Goal: Task Accomplishment & Management: Use online tool/utility

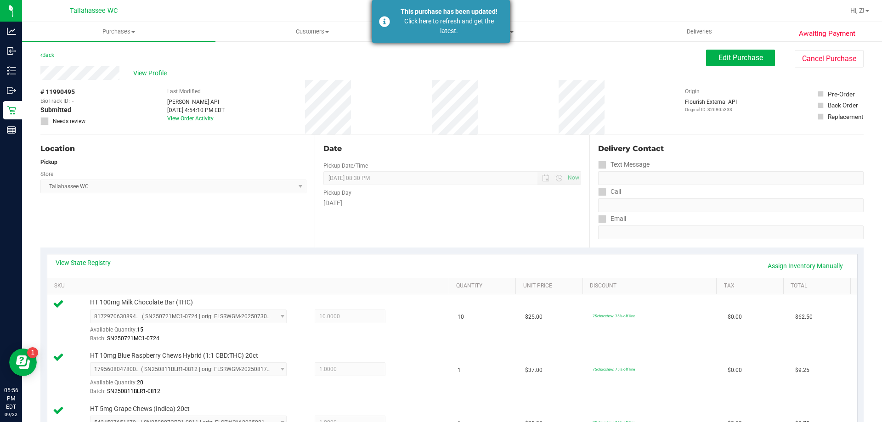
click at [447, 7] on div "This purchase has been updated!" at bounding box center [449, 12] width 108 height 10
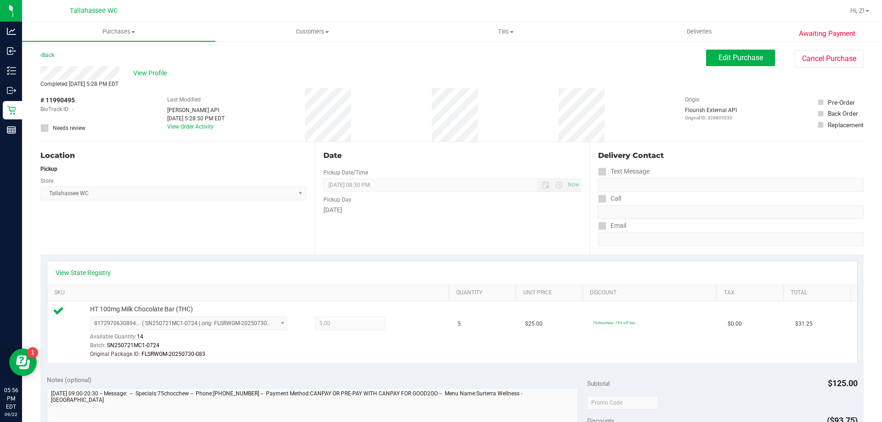
click at [44, 60] on div "Back" at bounding box center [47, 55] width 14 height 11
click at [46, 55] on link "Back" at bounding box center [47, 55] width 14 height 6
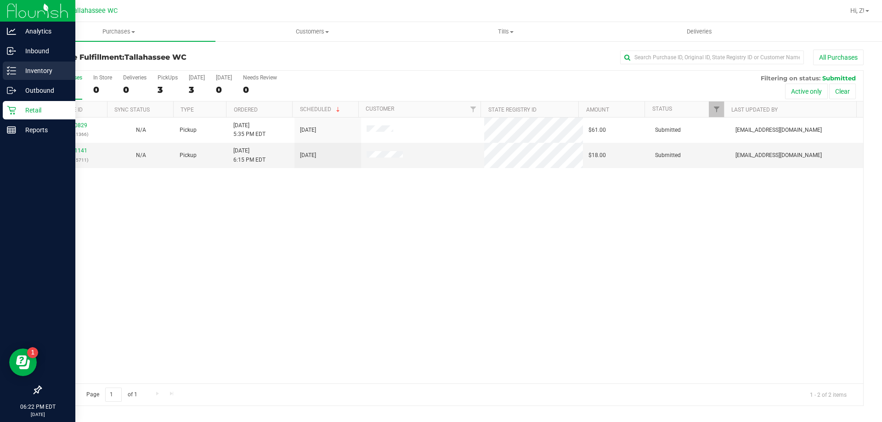
click at [55, 73] on p "Inventory" at bounding box center [43, 70] width 55 height 11
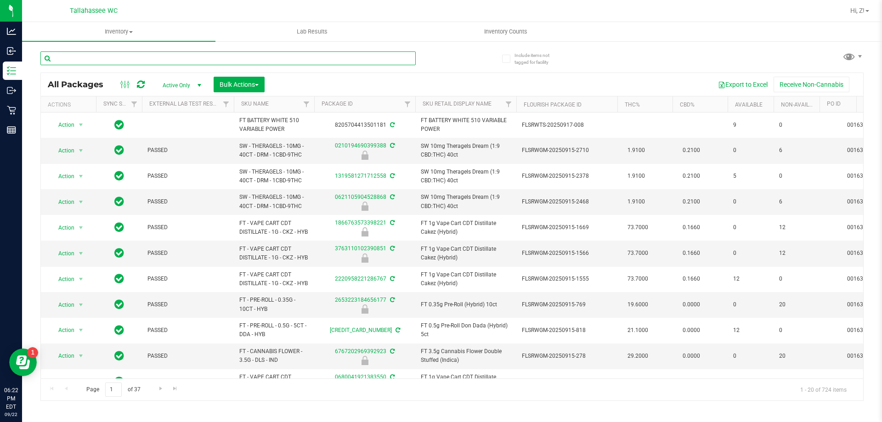
click at [148, 53] on input "text" at bounding box center [227, 58] width 375 height 14
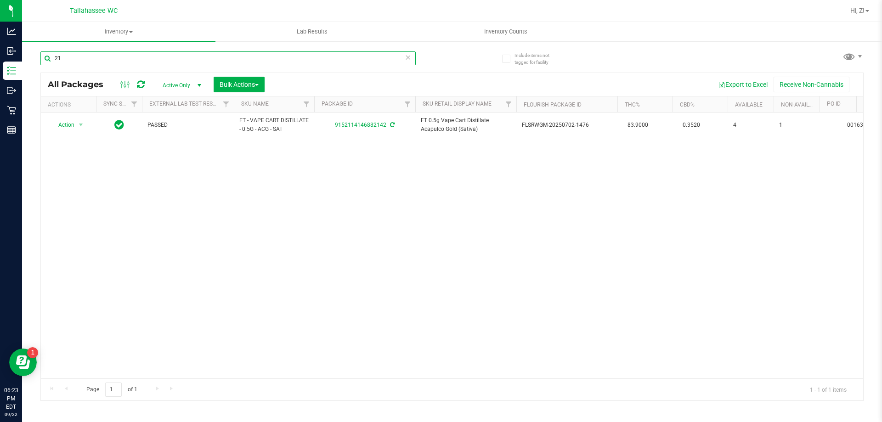
type input "2"
type input "3"
type input "8526"
click at [406, 63] on span at bounding box center [408, 57] width 6 height 12
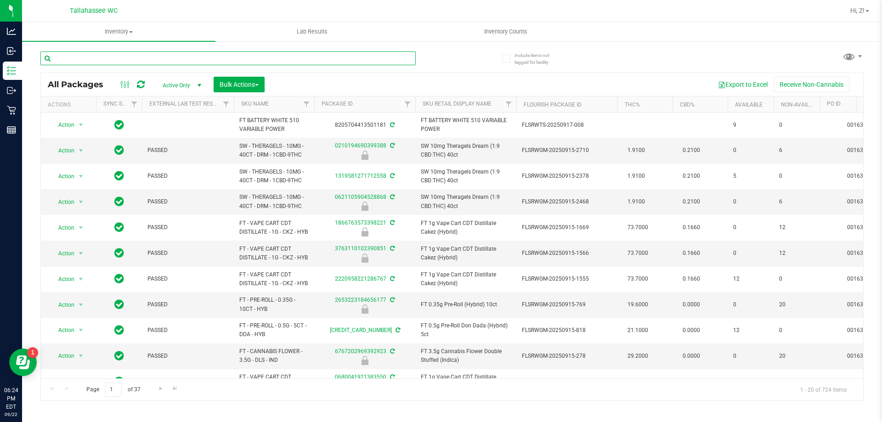
click at [404, 51] on input "text" at bounding box center [227, 58] width 375 height 14
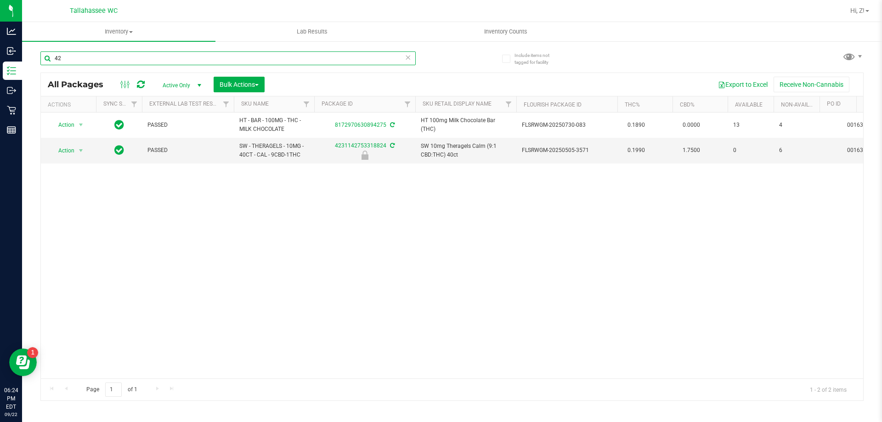
type input "4"
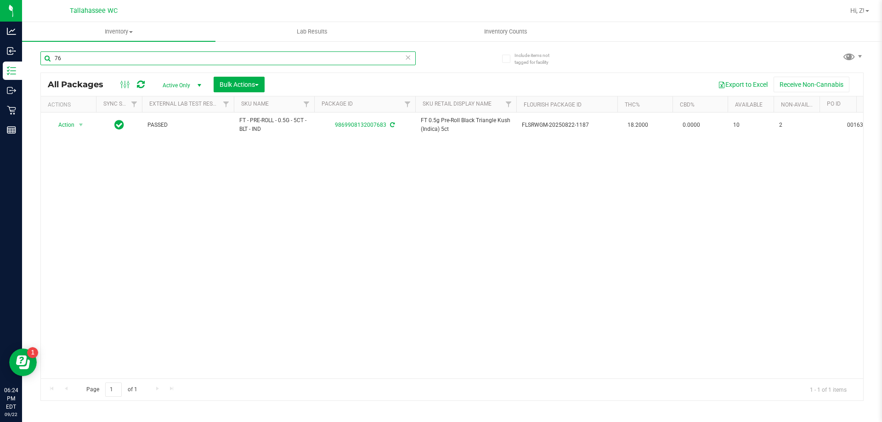
type input "7"
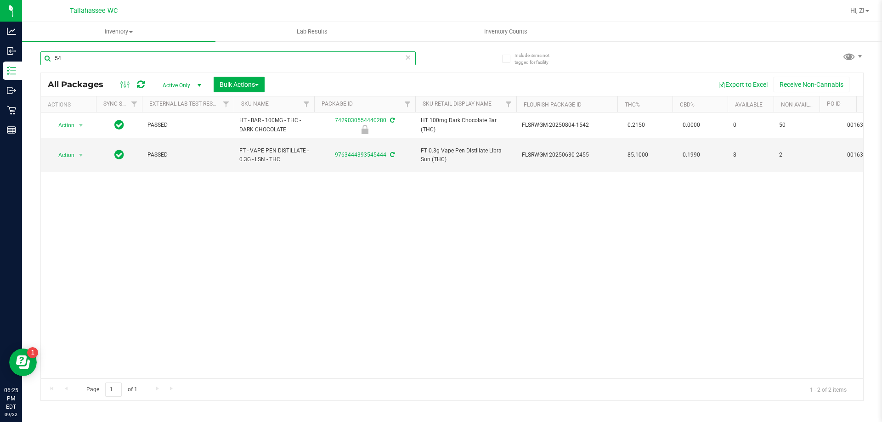
type input "5"
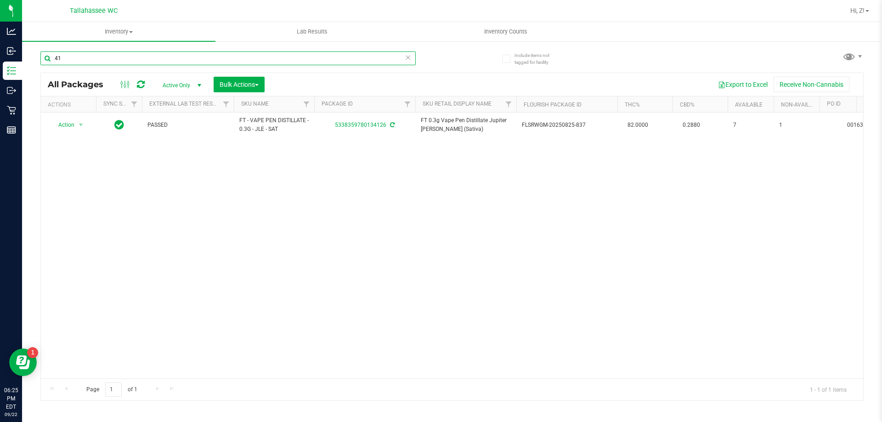
type input "4"
type input "8"
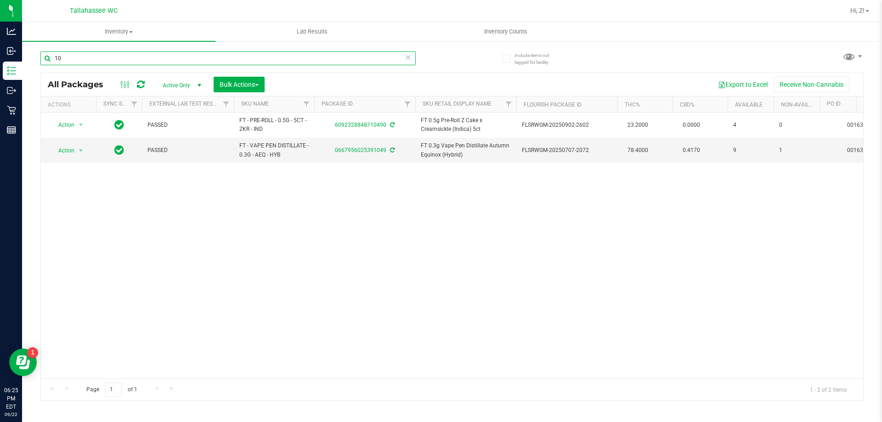
type input "1"
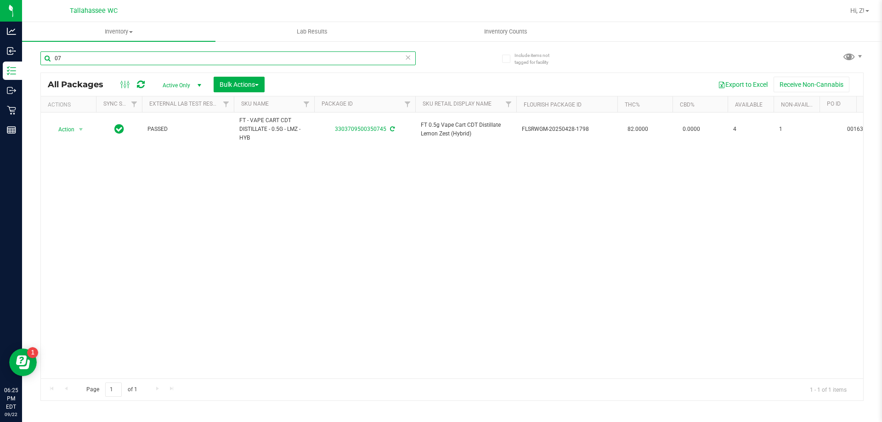
type input "0"
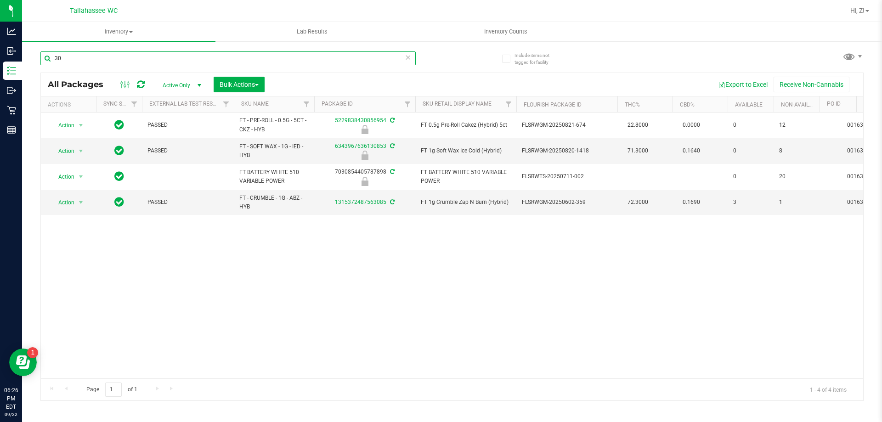
type input "3"
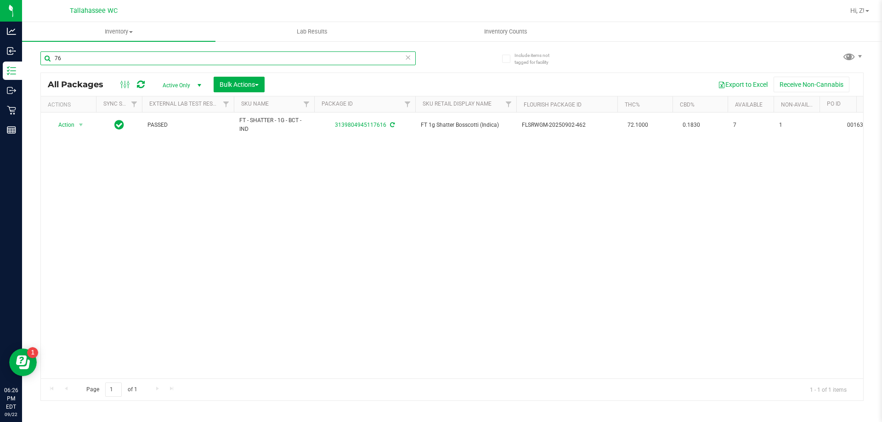
type input "7"
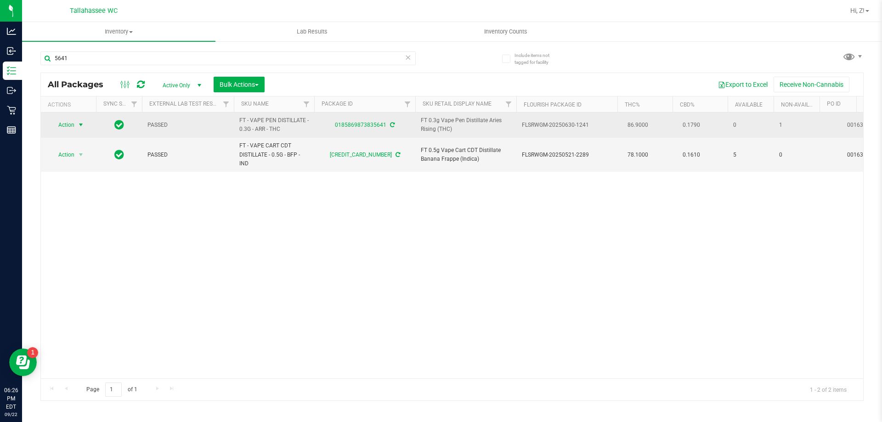
click at [78, 124] on span "select" at bounding box center [80, 124] width 7 height 7
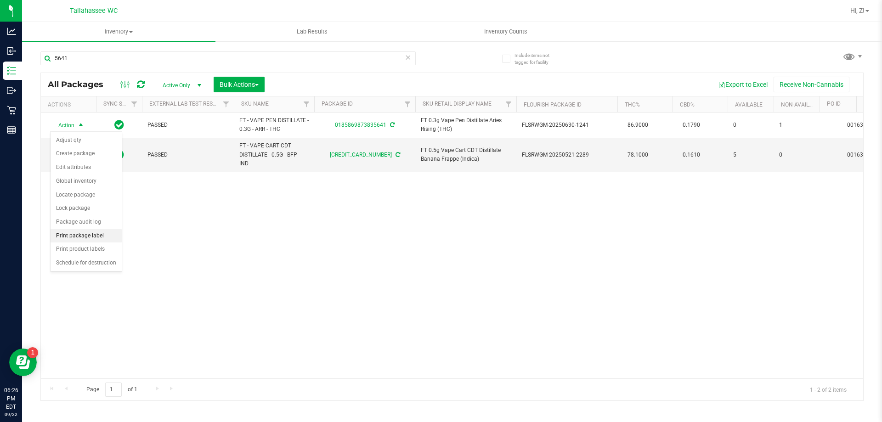
click at [101, 239] on li "Print package label" at bounding box center [86, 236] width 71 height 14
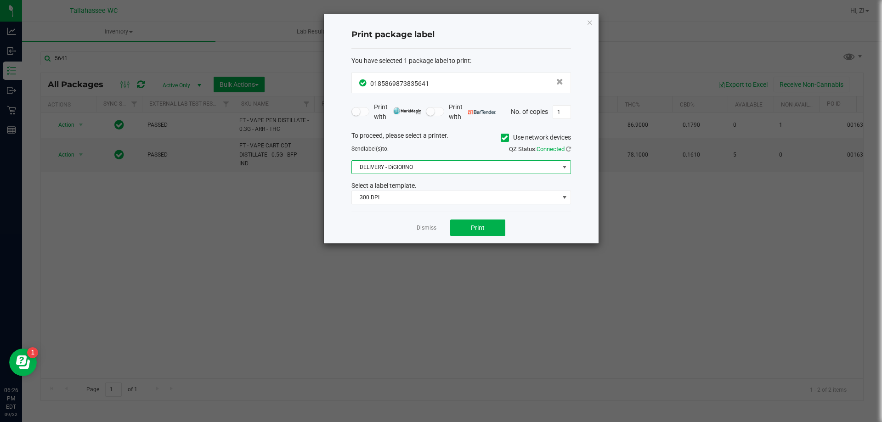
click at [537, 168] on span "DELIVERY - DiGIORNO" at bounding box center [455, 167] width 207 height 13
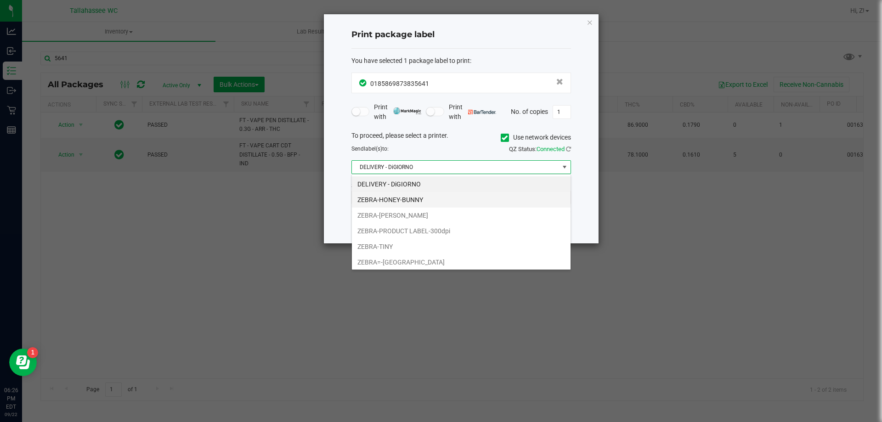
scroll to position [14, 220]
click at [491, 199] on li "ZEBRA-HONEY-BUNNY" at bounding box center [461, 200] width 219 height 16
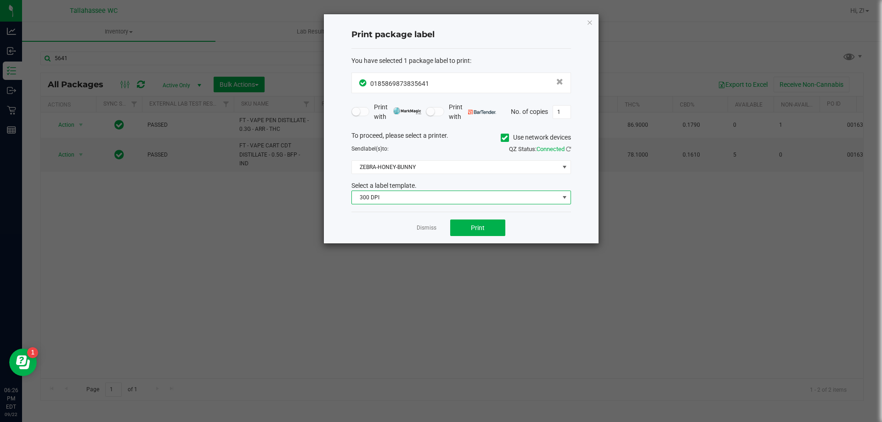
click at [491, 199] on span "300 DPI" at bounding box center [455, 197] width 207 height 13
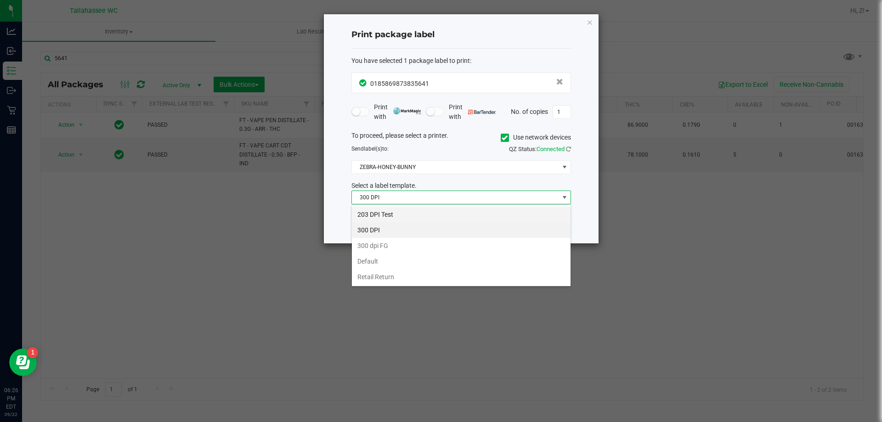
click at [438, 214] on li "203 DPI Test" at bounding box center [461, 215] width 219 height 16
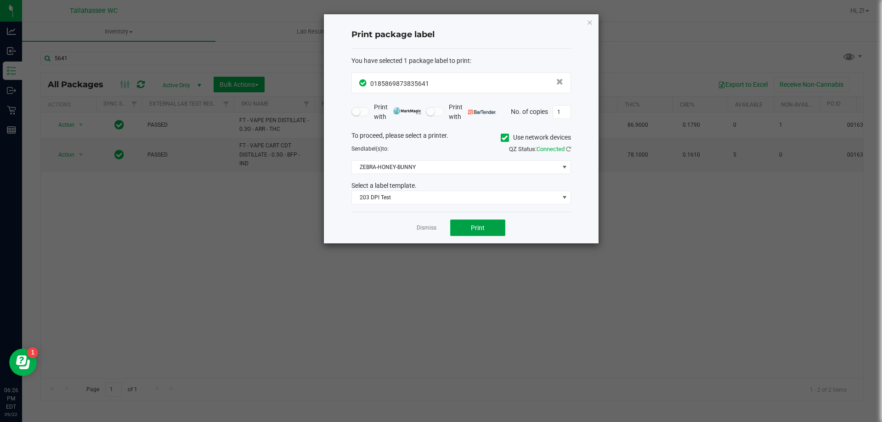
click at [467, 231] on button "Print" at bounding box center [477, 228] width 55 height 17
click at [594, 19] on div "Print package label You have selected 1 package label to print : 01858698738356…" at bounding box center [461, 128] width 275 height 229
click at [593, 22] on icon "button" at bounding box center [590, 22] width 6 height 11
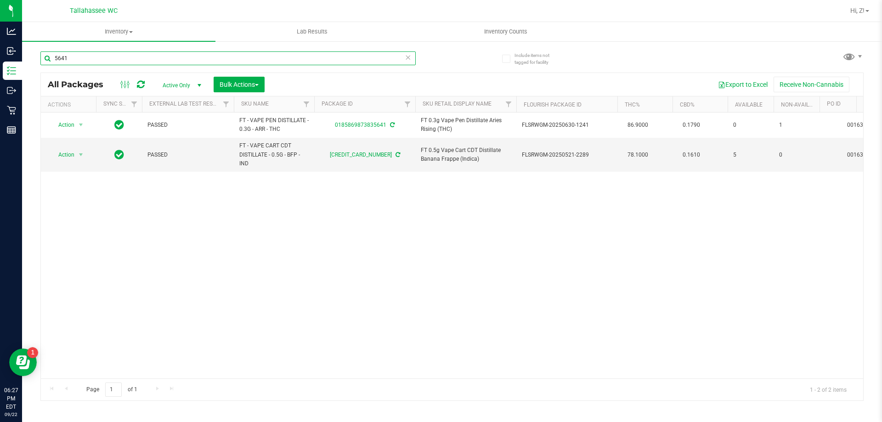
click at [75, 60] on input "5641" at bounding box center [227, 58] width 375 height 14
type input "5"
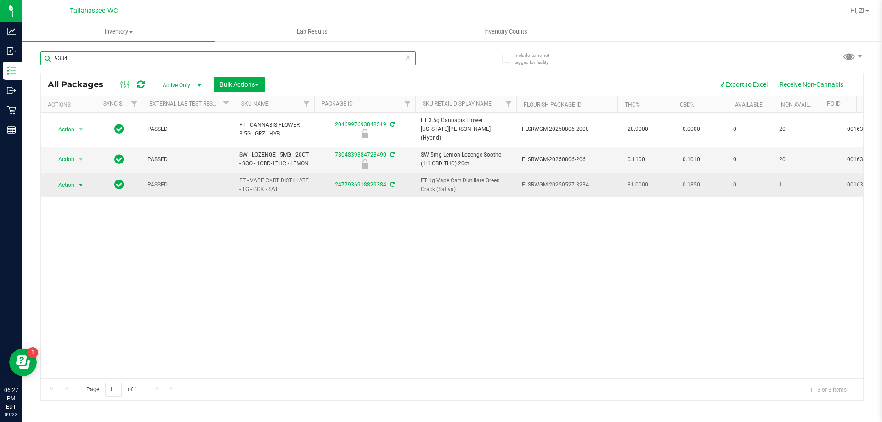
type input "9384"
click at [79, 184] on span "select" at bounding box center [80, 184] width 7 height 7
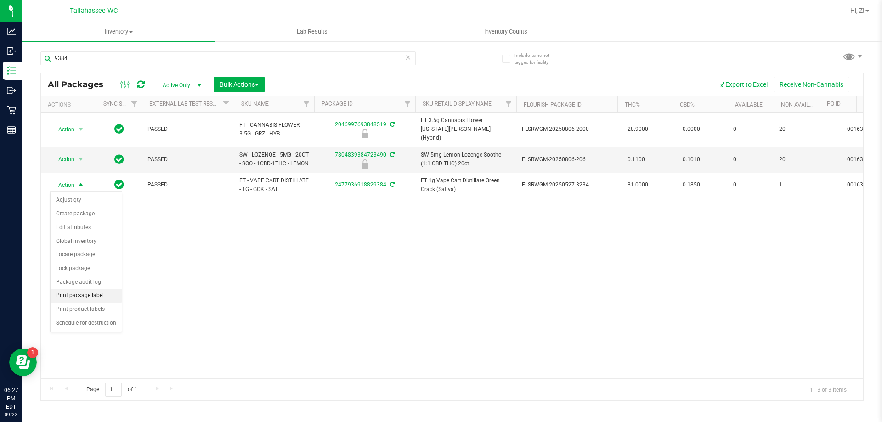
click at [81, 293] on li "Print package label" at bounding box center [86, 296] width 71 height 14
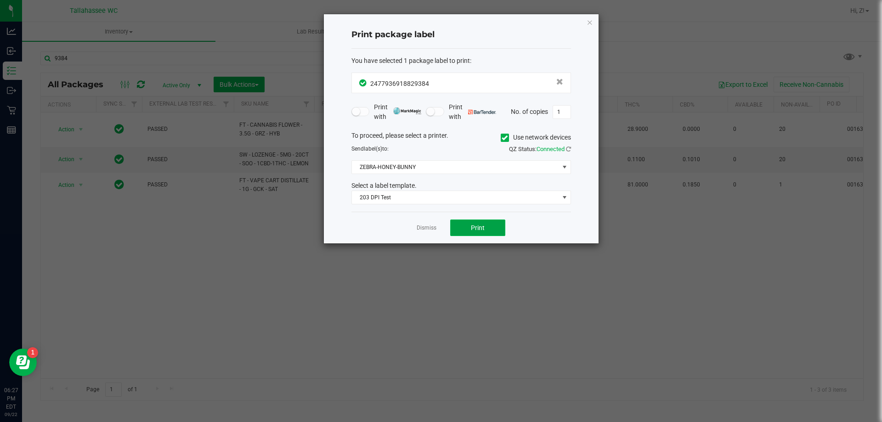
click at [485, 224] on button "Print" at bounding box center [477, 228] width 55 height 17
click at [591, 24] on icon "button" at bounding box center [590, 22] width 6 height 11
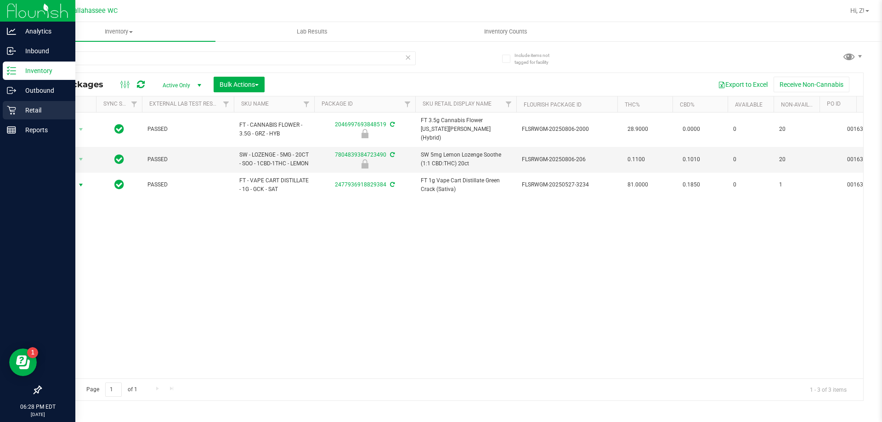
click at [25, 119] on link "Retail" at bounding box center [37, 111] width 75 height 20
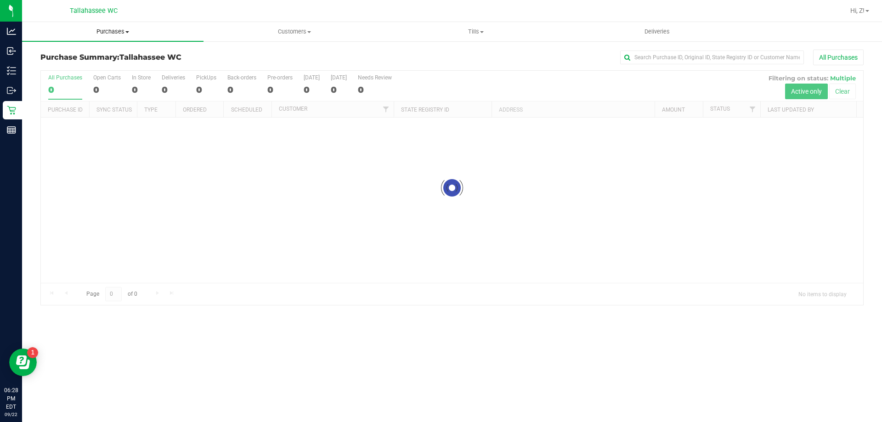
click at [119, 33] on span "Purchases" at bounding box center [112, 32] width 181 height 8
click at [94, 68] on li "Fulfillment" at bounding box center [112, 66] width 181 height 11
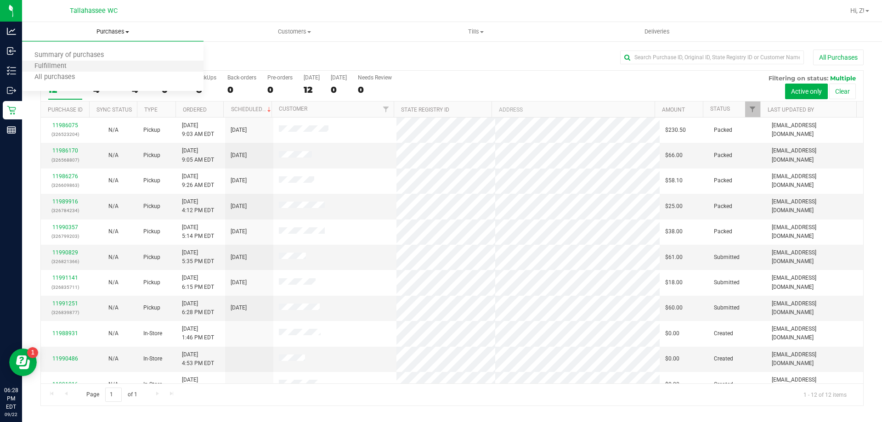
click at [48, 62] on li "Fulfillment" at bounding box center [112, 66] width 181 height 11
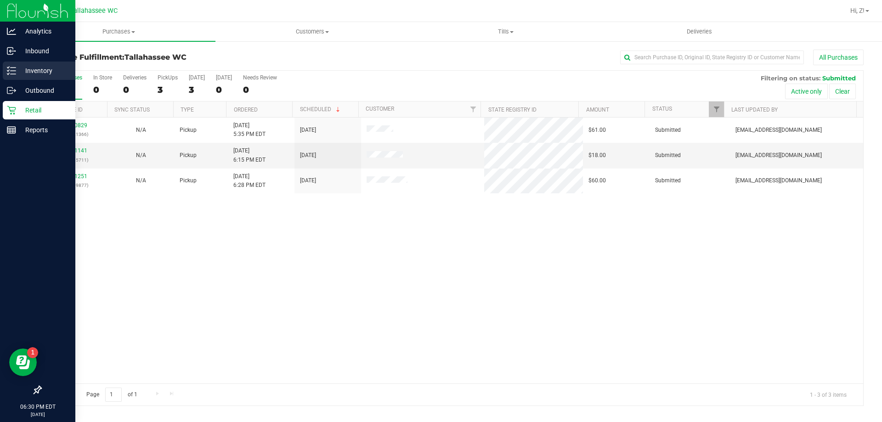
click at [44, 64] on div "Inventory" at bounding box center [39, 71] width 73 height 18
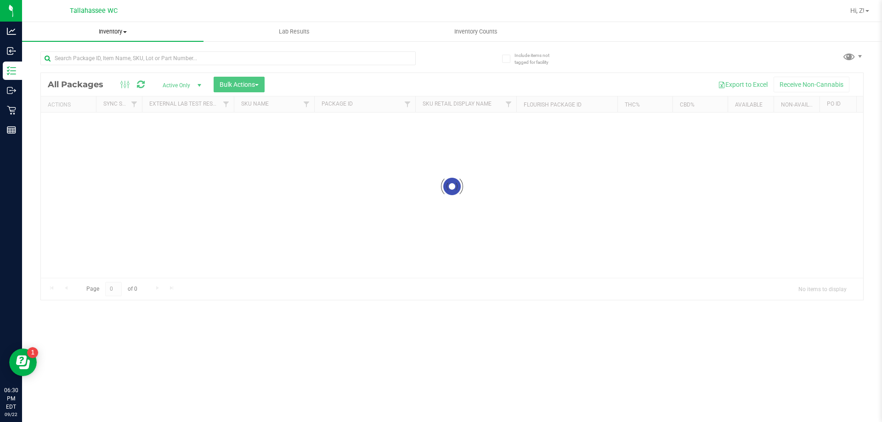
click at [117, 28] on span "Inventory" at bounding box center [112, 32] width 181 height 8
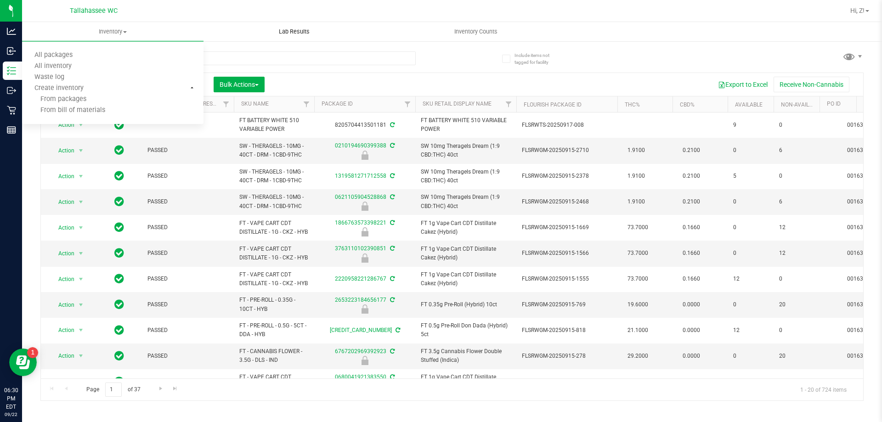
click at [239, 31] on uib-tab-heading "Lab Results" at bounding box center [294, 32] width 181 height 18
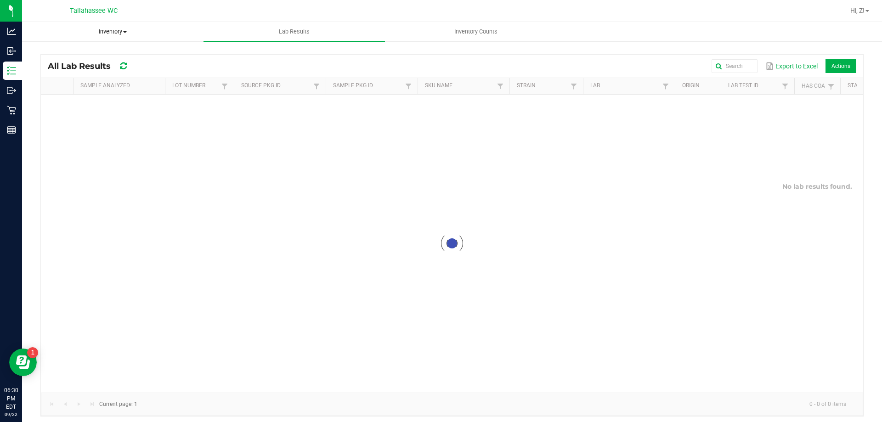
click at [120, 33] on span "Inventory" at bounding box center [113, 32] width 181 height 8
click at [113, 32] on span "Inventory" at bounding box center [112, 32] width 181 height 8
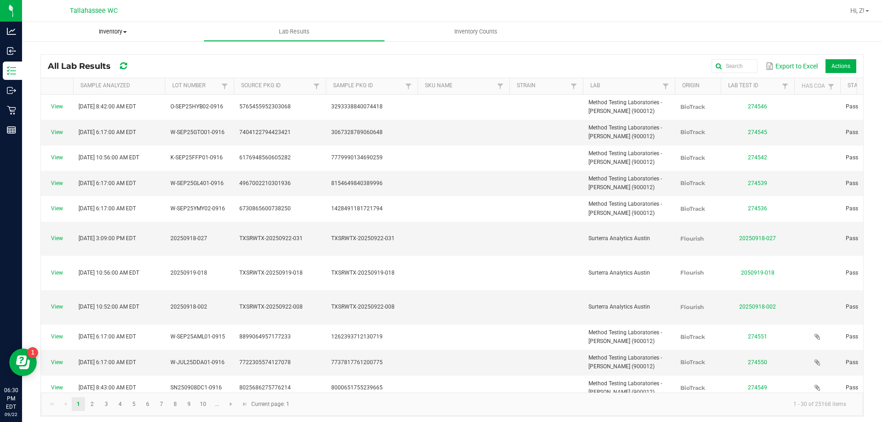
click at [104, 32] on span "Inventory" at bounding box center [112, 32] width 181 height 8
click at [67, 34] on span "Inventory" at bounding box center [112, 32] width 181 height 8
click at [56, 37] on uib-tab-heading "Inventory All packages All inventory Waste log Create inventory" at bounding box center [112, 31] width 181 height 19
click at [190, 34] on span "Inventory" at bounding box center [112, 32] width 181 height 8
click at [181, 41] on ul "Inventory All packages All inventory Waste log Create inventory Lab Results Inv…" at bounding box center [463, 32] width 882 height 20
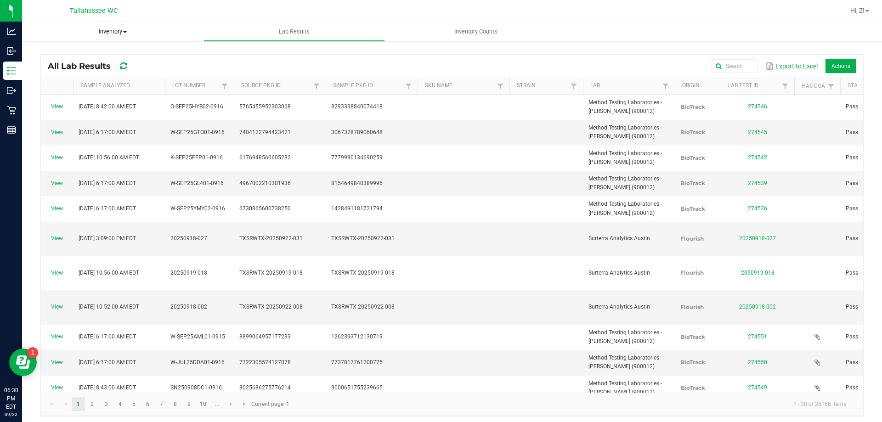
click at [120, 34] on span "Inventory" at bounding box center [112, 32] width 181 height 8
click at [57, 33] on span "Inventory" at bounding box center [112, 32] width 181 height 8
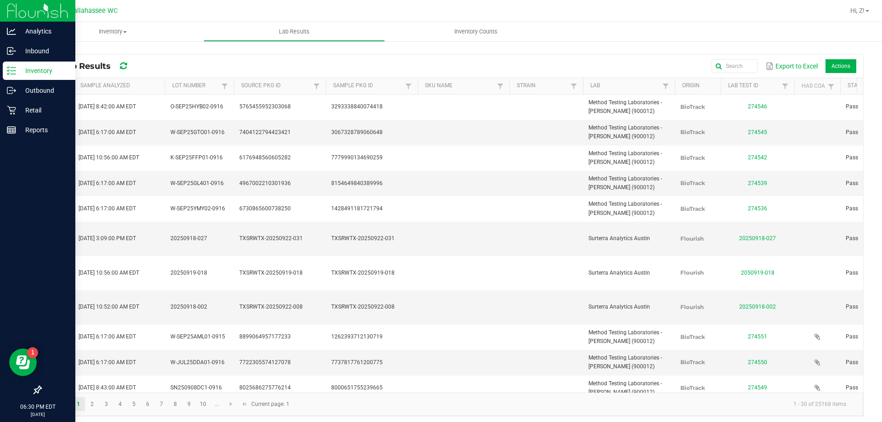
click at [17, 65] on div "Inventory" at bounding box center [39, 71] width 73 height 18
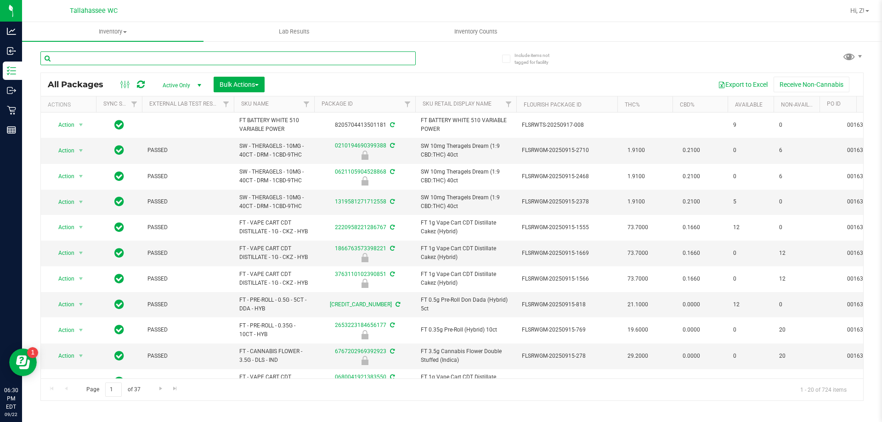
click at [128, 57] on input "text" at bounding box center [227, 58] width 375 height 14
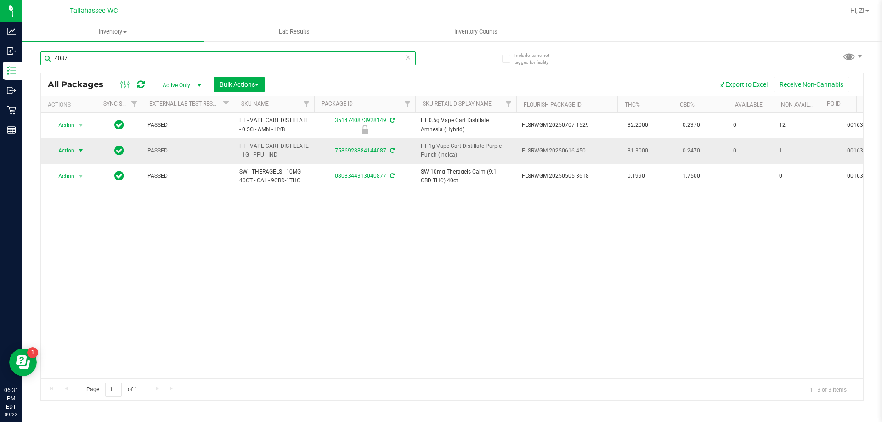
type input "4087"
click at [82, 148] on span "select" at bounding box center [80, 150] width 7 height 7
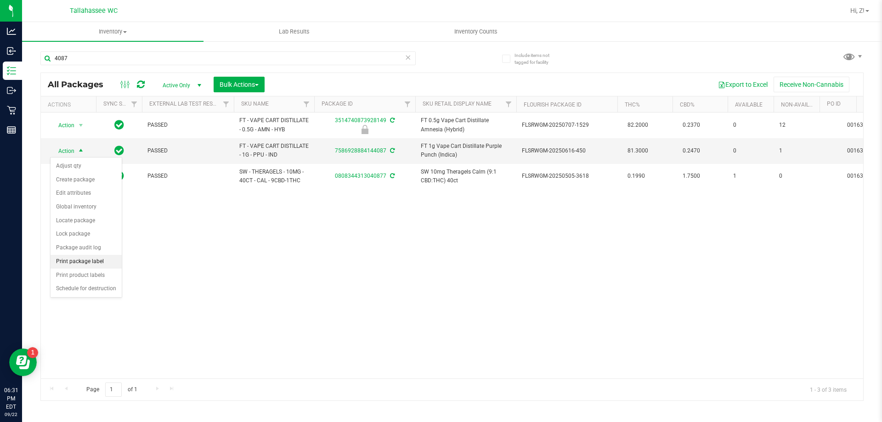
click at [77, 262] on li "Print package label" at bounding box center [86, 262] width 71 height 14
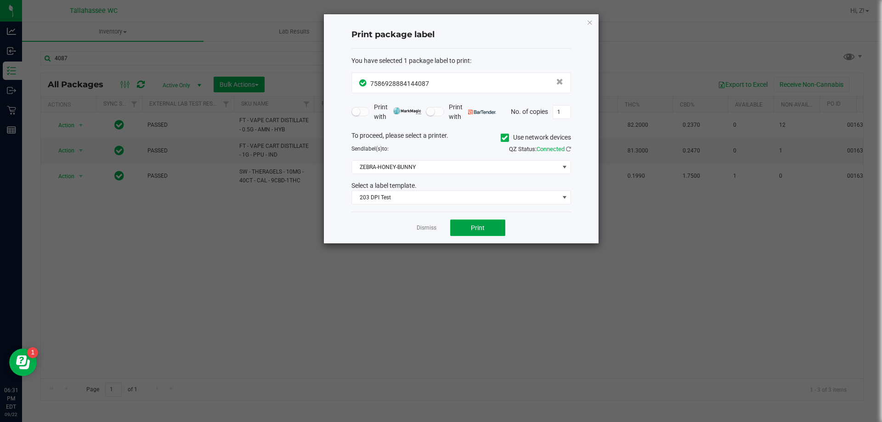
click at [474, 231] on span "Print" at bounding box center [478, 227] width 14 height 7
click at [591, 20] on icon "button" at bounding box center [590, 22] width 6 height 11
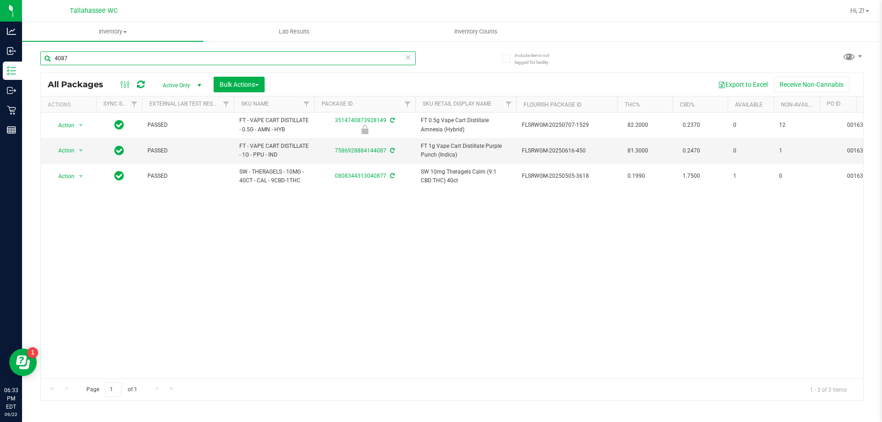
click at [404, 57] on input "4087" at bounding box center [227, 58] width 375 height 14
click at [405, 60] on icon at bounding box center [408, 56] width 6 height 11
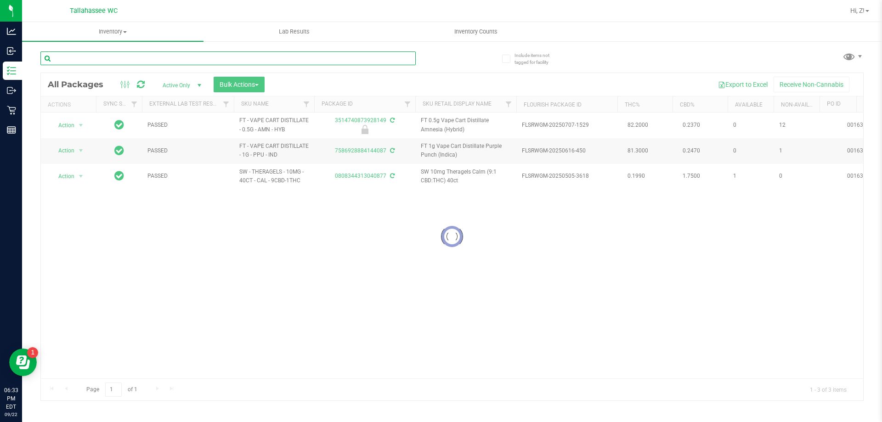
click at [389, 57] on input "text" at bounding box center [227, 58] width 375 height 14
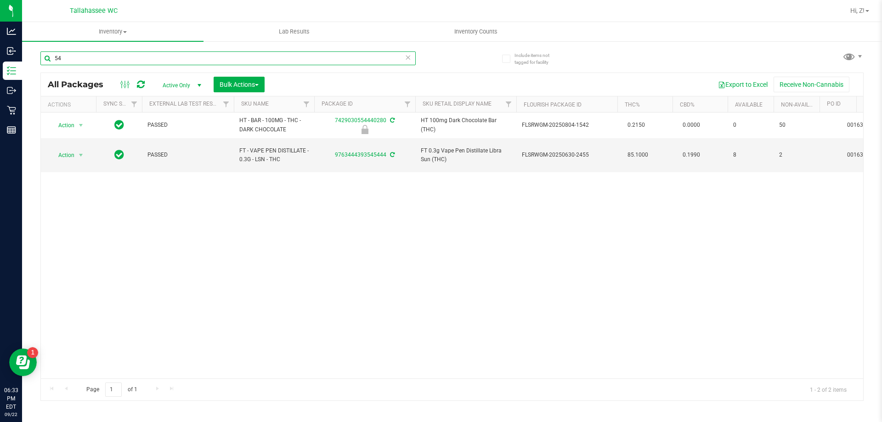
type input "5"
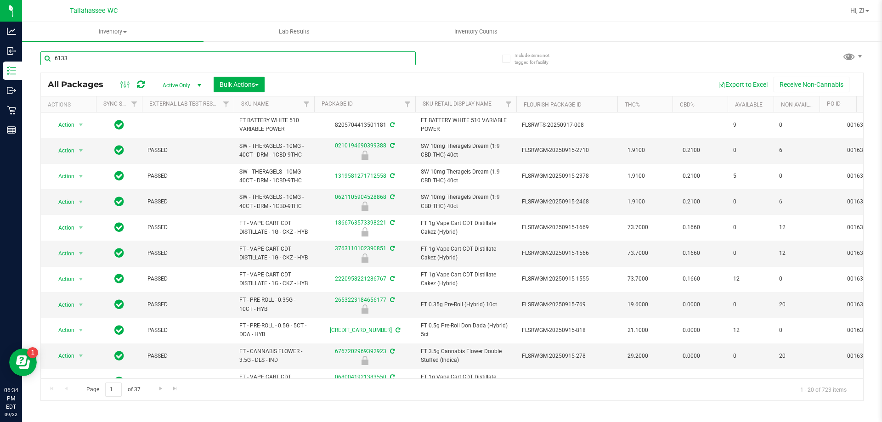
type input "6133"
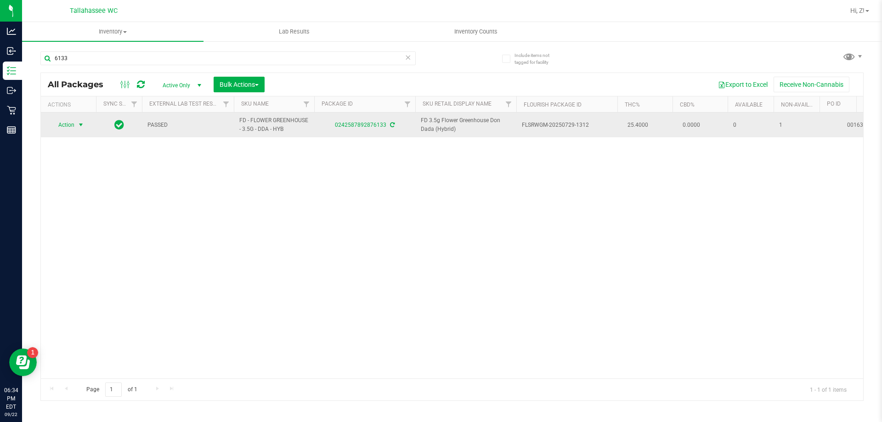
click at [81, 125] on span "select" at bounding box center [80, 124] width 7 height 7
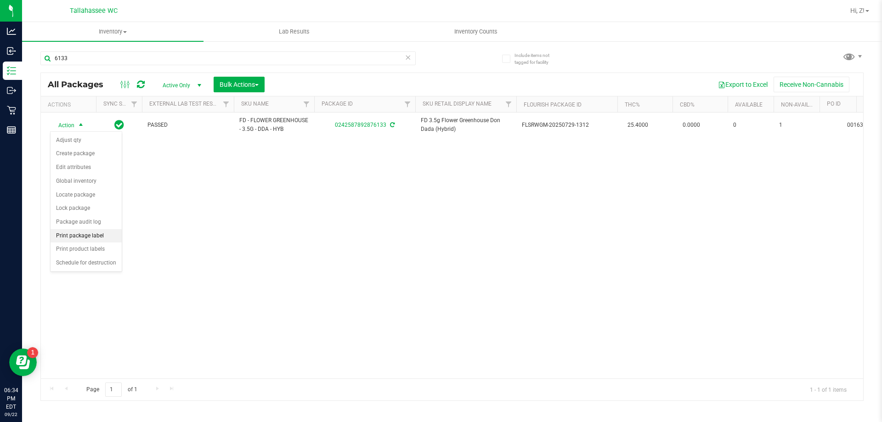
click at [95, 237] on li "Print package label" at bounding box center [86, 236] width 71 height 14
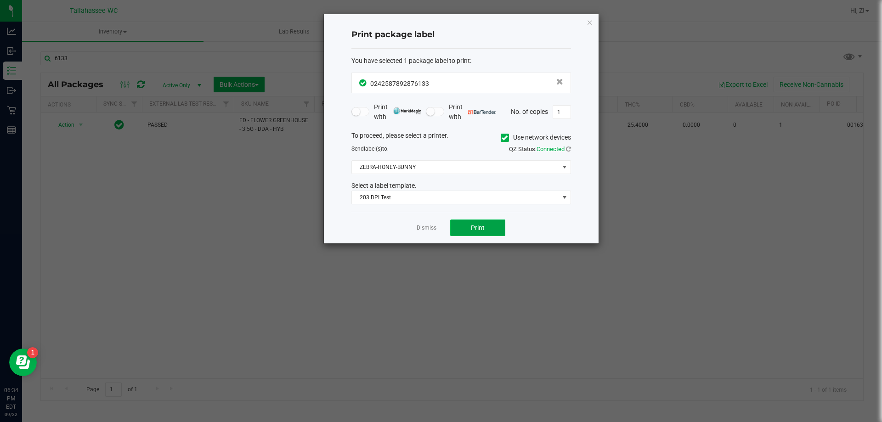
click at [461, 229] on button "Print" at bounding box center [477, 228] width 55 height 17
click at [592, 23] on icon "button" at bounding box center [590, 22] width 6 height 11
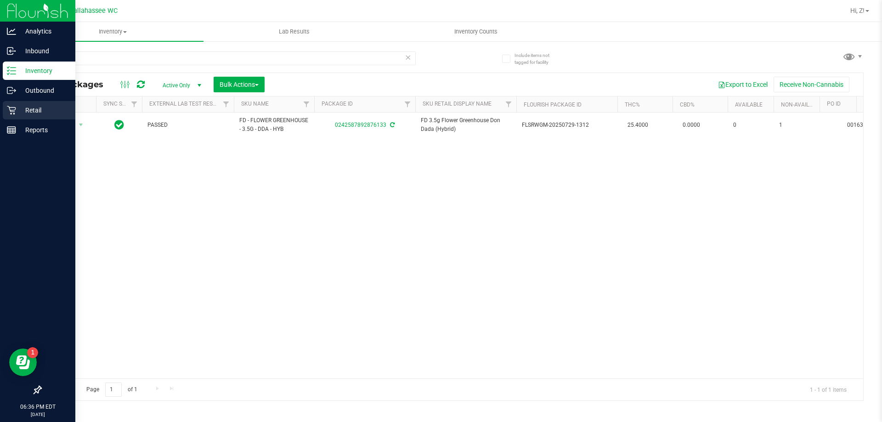
click at [12, 112] on icon at bounding box center [11, 110] width 9 height 9
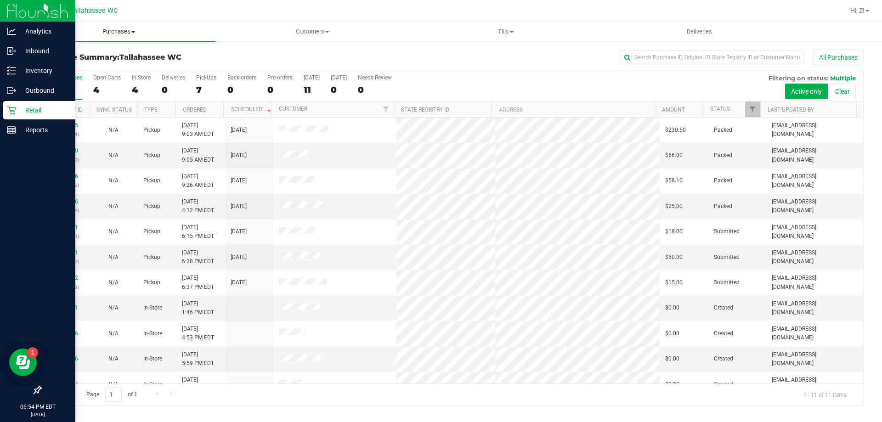
click at [112, 37] on uib-tab-heading "Purchases Summary of purchases Fulfillment All purchases" at bounding box center [118, 31] width 193 height 19
click at [85, 66] on li "Fulfillment" at bounding box center [118, 66] width 193 height 11
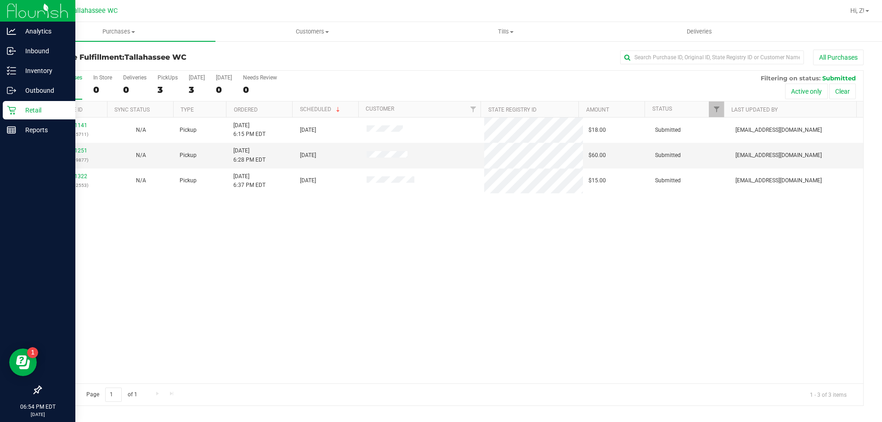
click at [185, 228] on div "11991141 (326835711) N/A Pickup [DATE] 6:15 PM EDT 9/22/2025 $18.00 Submitted […" at bounding box center [452, 251] width 822 height 266
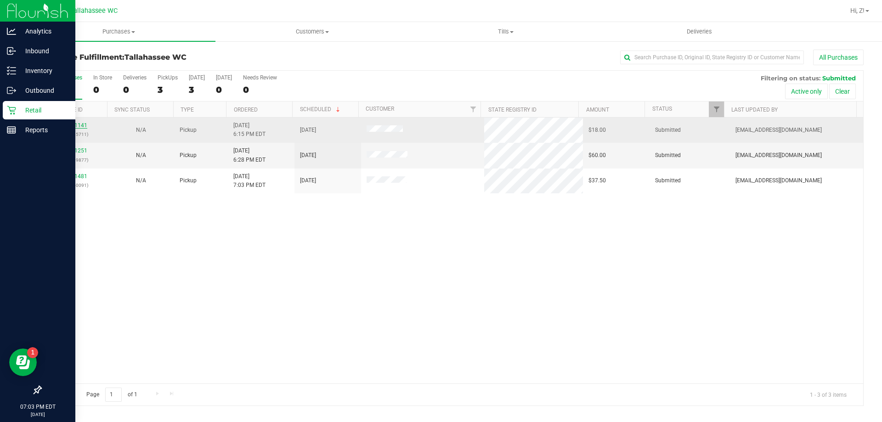
click at [66, 127] on link "11991141" at bounding box center [75, 125] width 26 height 6
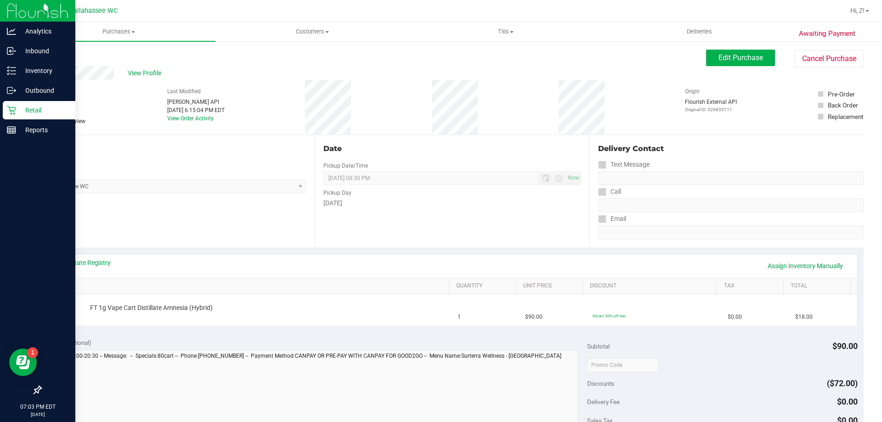
click at [54, 53] on link "Back" at bounding box center [47, 55] width 14 height 6
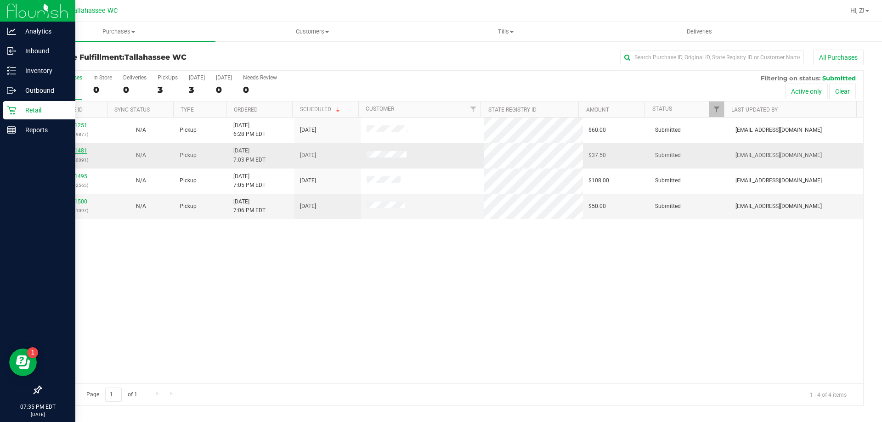
click at [81, 148] on link "11991481" at bounding box center [75, 150] width 26 height 6
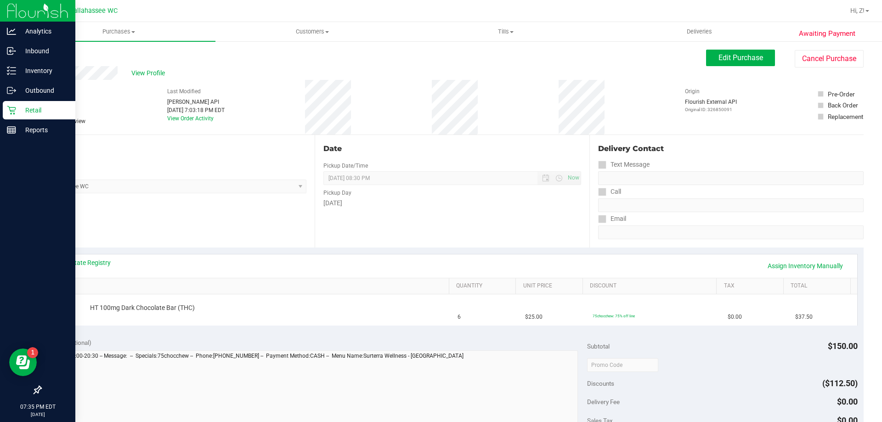
click at [50, 54] on link "Back" at bounding box center [47, 55] width 14 height 6
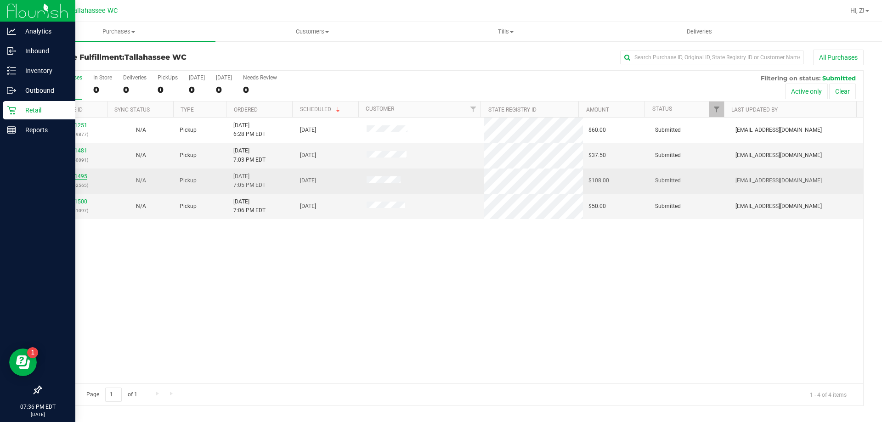
click at [83, 177] on link "11991495" at bounding box center [75, 176] width 26 height 6
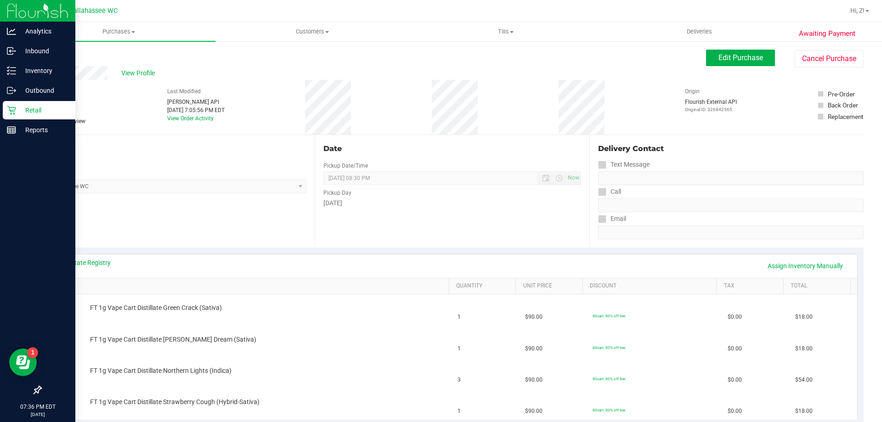
click at [47, 55] on link "Back" at bounding box center [47, 55] width 14 height 6
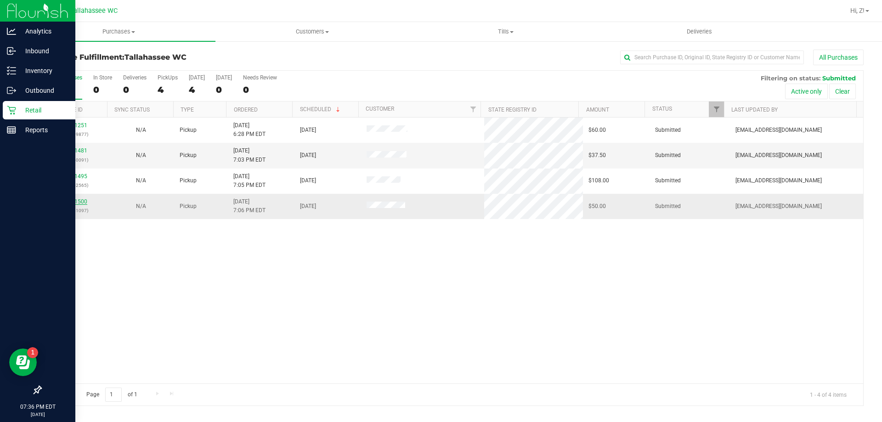
click at [74, 199] on link "11991500" at bounding box center [75, 201] width 26 height 6
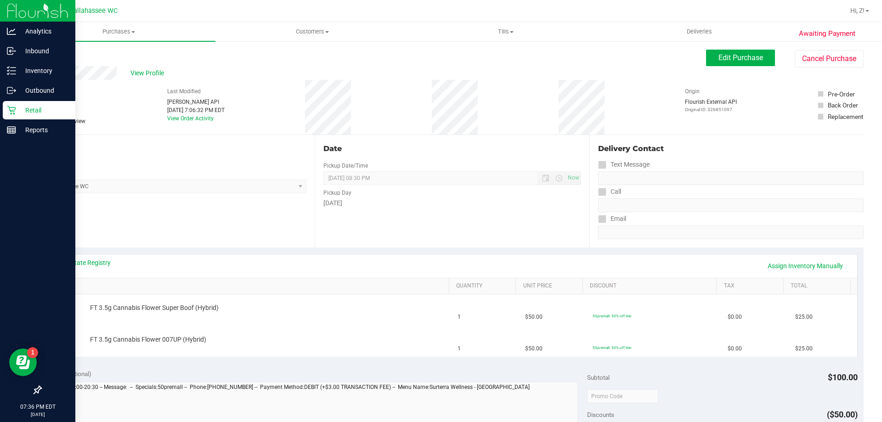
click at [51, 56] on link "Back" at bounding box center [47, 55] width 14 height 6
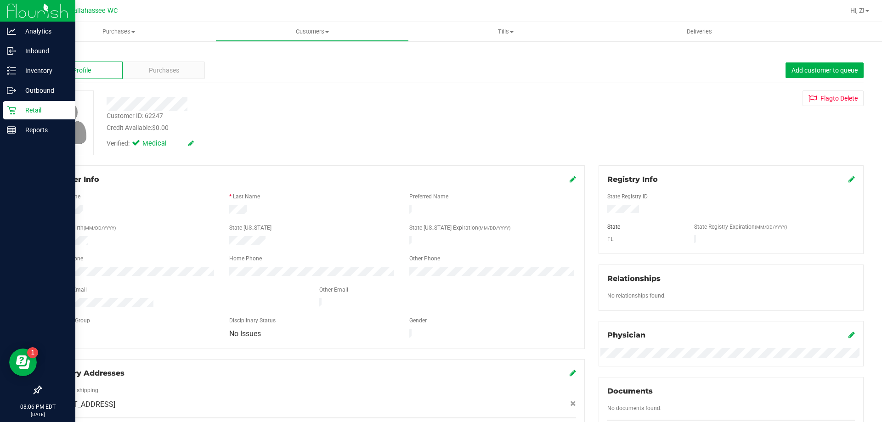
click at [44, 55] on link "Back" at bounding box center [48, 54] width 16 height 6
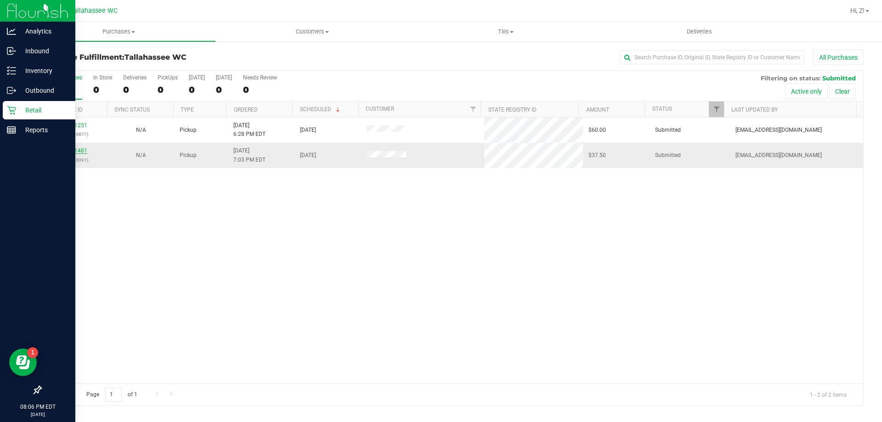
click at [70, 152] on link "11991481" at bounding box center [75, 150] width 26 height 6
